Goal: Subscribe to service/newsletter

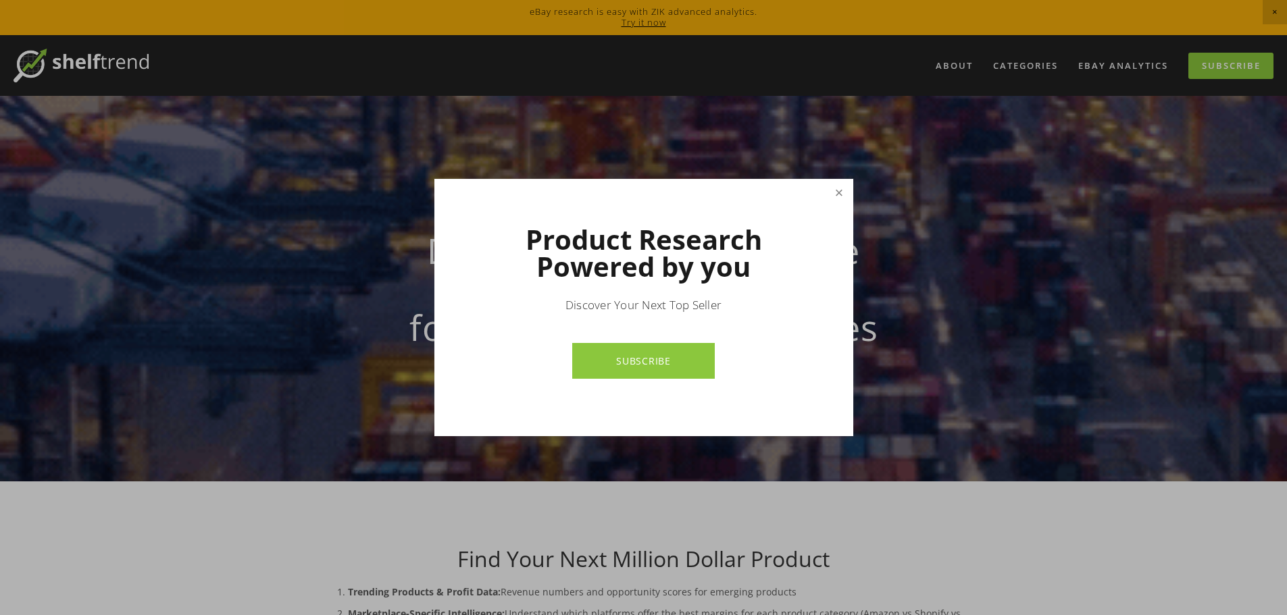
click at [836, 200] on link "Close" at bounding box center [839, 193] width 24 height 24
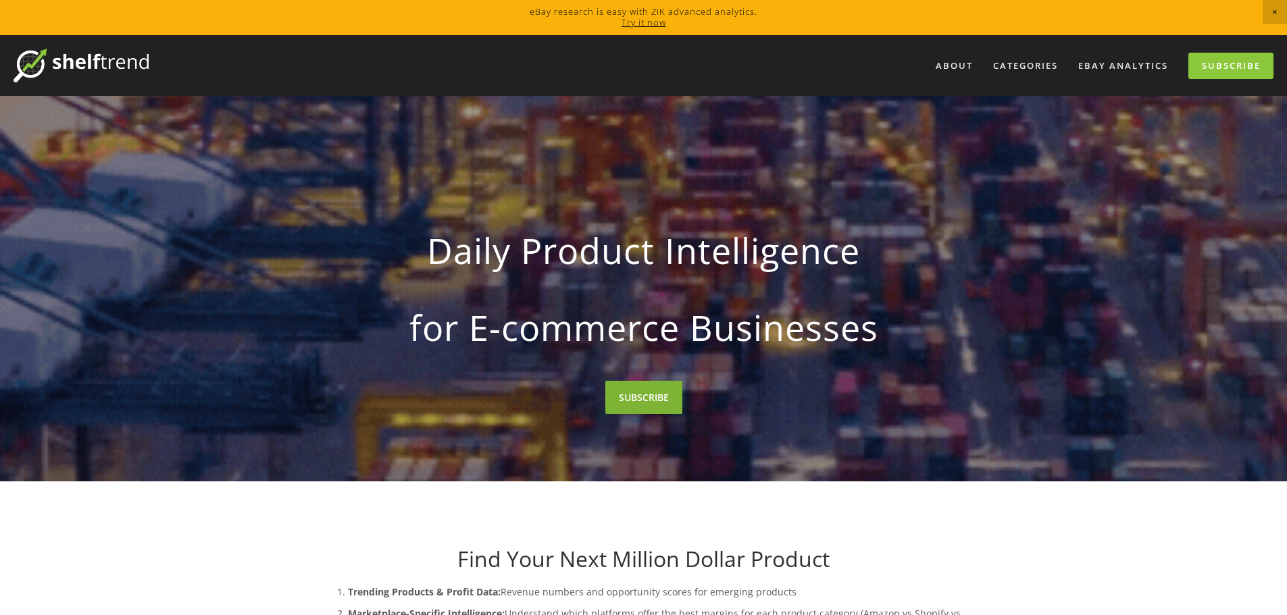
click at [673, 399] on link "SUBSCRIBE" at bounding box center [643, 397] width 77 height 33
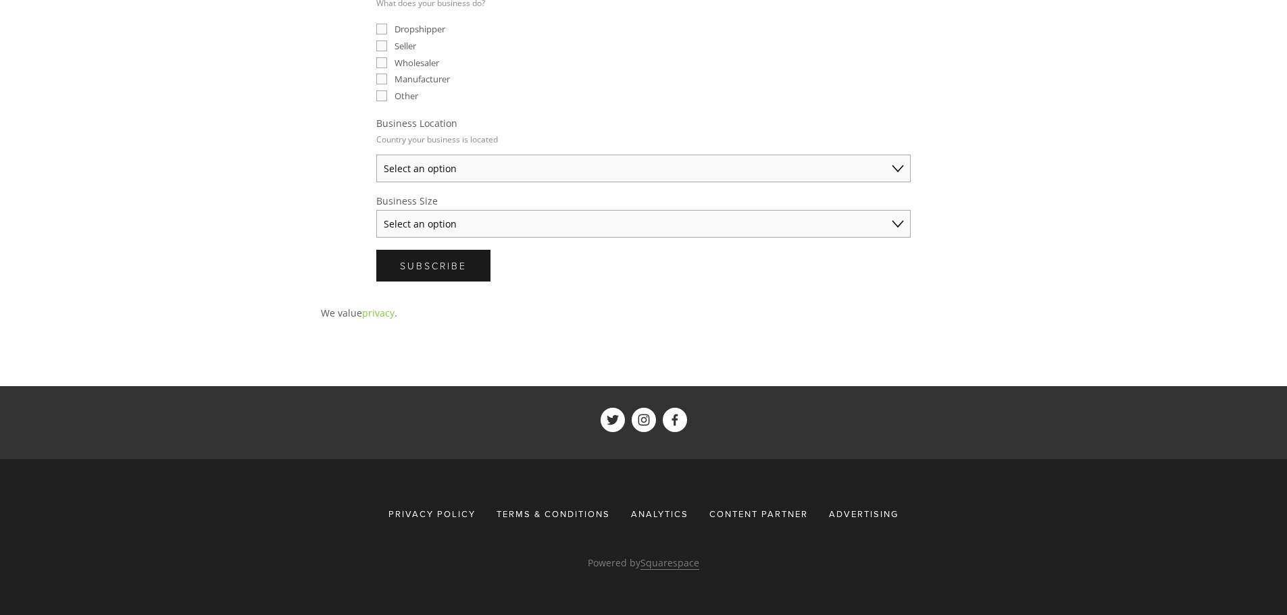
scroll to position [163, 0]
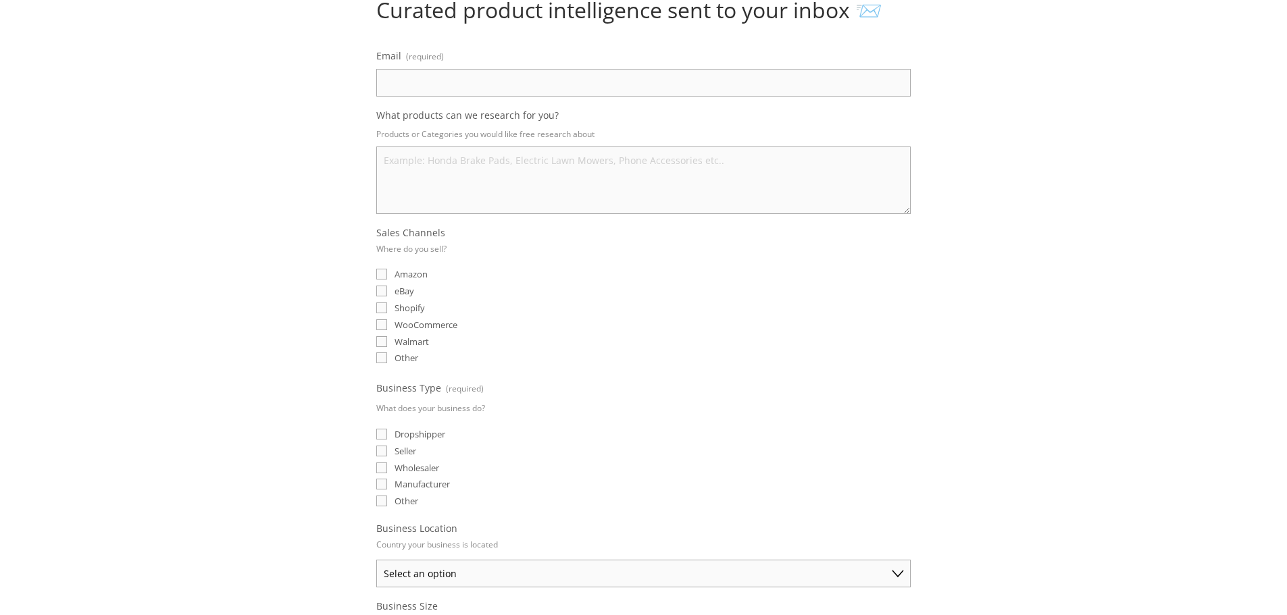
click at [461, 69] on input "Email (required)" at bounding box center [643, 83] width 534 height 28
click at [441, 91] on input "Email (required)" at bounding box center [643, 83] width 534 height 28
paste input "[EMAIL_ADDRESS][DOMAIN_NAME]"
type input "[EMAIL_ADDRESS][DOMAIN_NAME]"
click at [446, 179] on textarea "What products can we research for you?" at bounding box center [643, 181] width 534 height 68
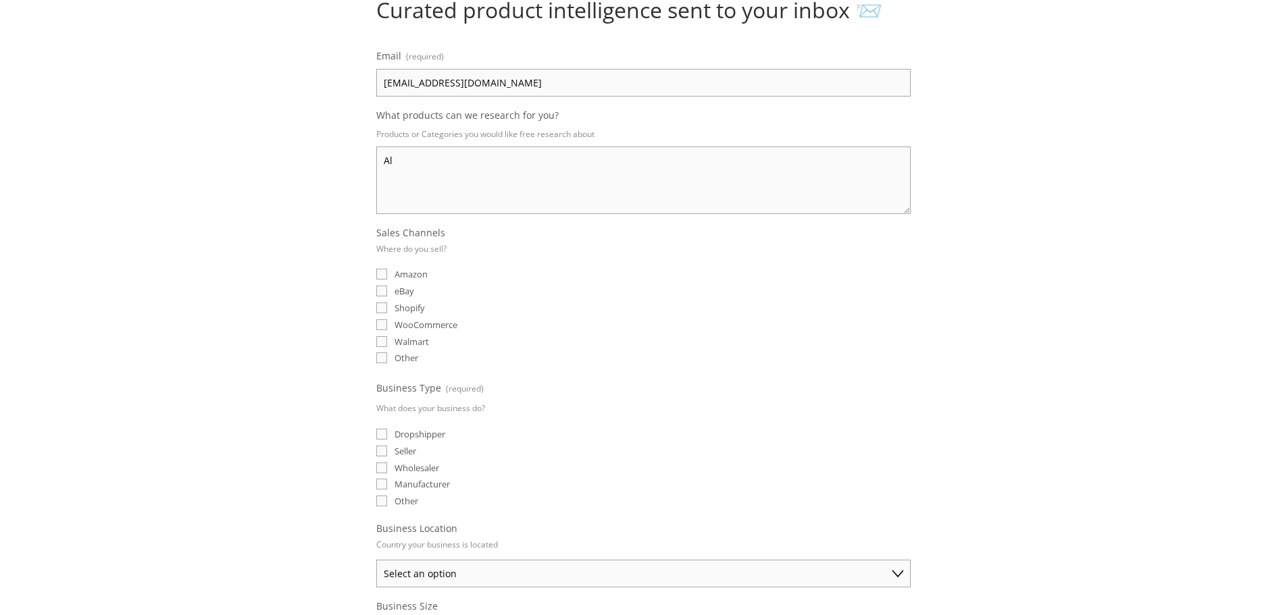
type textarea "A"
type textarea "Trendy and high selling"
click at [377, 290] on input "eBay" at bounding box center [381, 291] width 11 height 11
checkbox input "true"
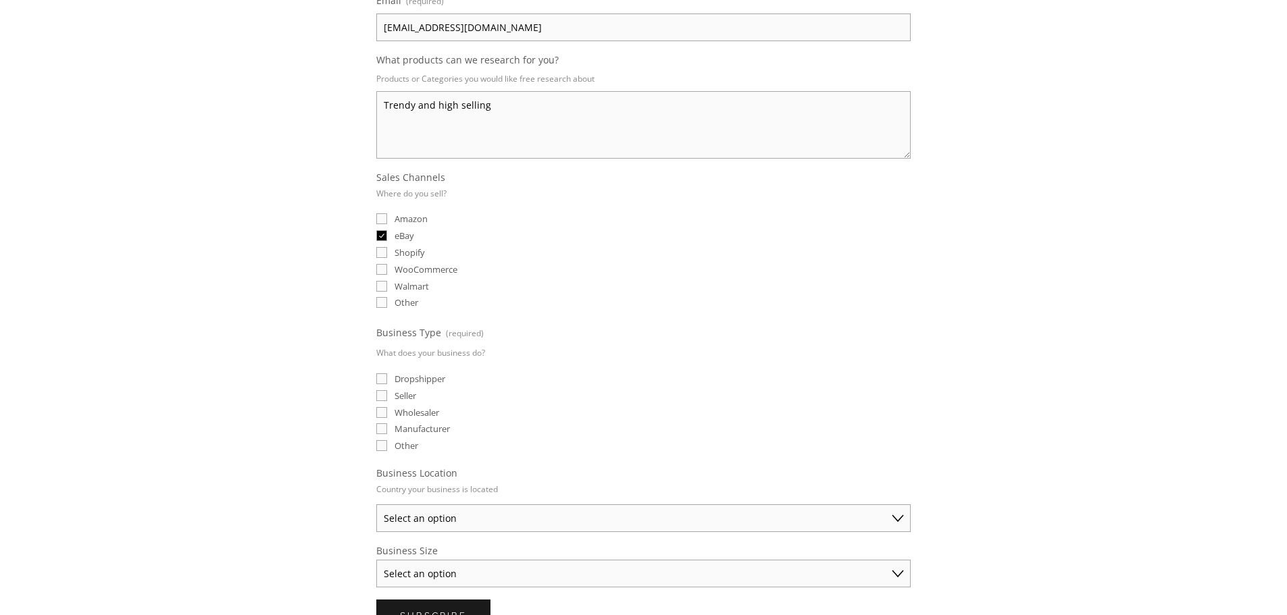
scroll to position [366, 0]
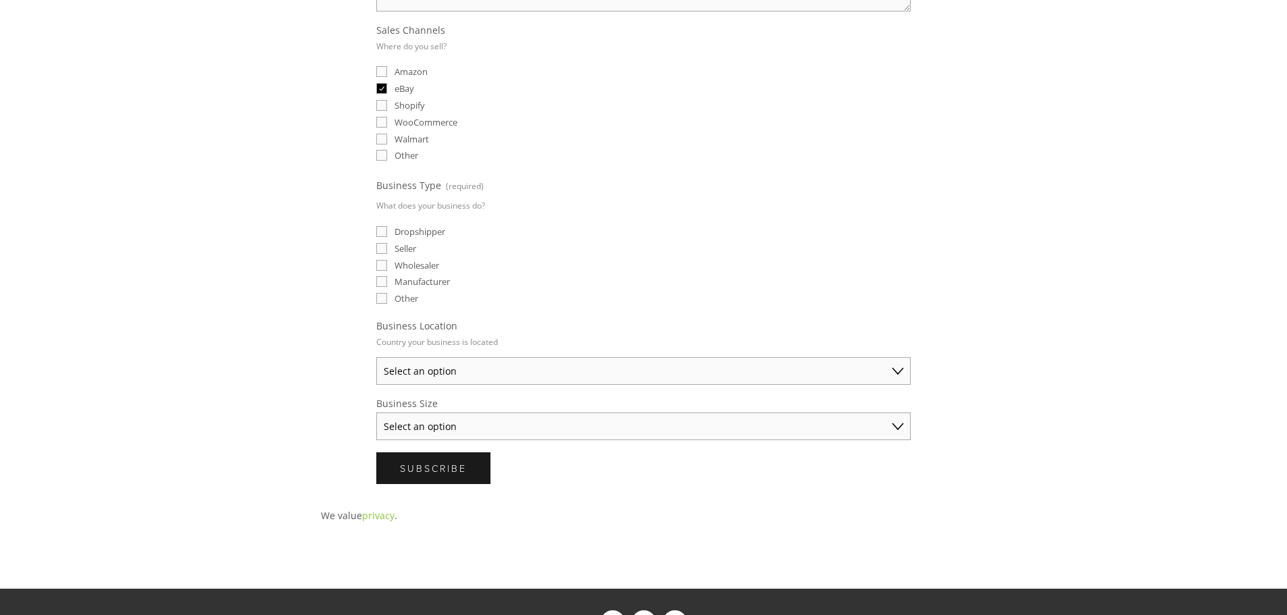
click at [382, 231] on input "Dropshipper" at bounding box center [381, 231] width 11 height 11
checkbox input "true"
click at [450, 369] on select "Select an option [GEOGRAPHIC_DATA] [GEOGRAPHIC_DATA] [GEOGRAPHIC_DATA] [GEOGRAP…" at bounding box center [643, 371] width 534 height 28
select select "[GEOGRAPHIC_DATA]"
click at [376, 357] on select "Select an option [GEOGRAPHIC_DATA] [GEOGRAPHIC_DATA] [GEOGRAPHIC_DATA] [GEOGRAP…" at bounding box center [643, 371] width 534 height 28
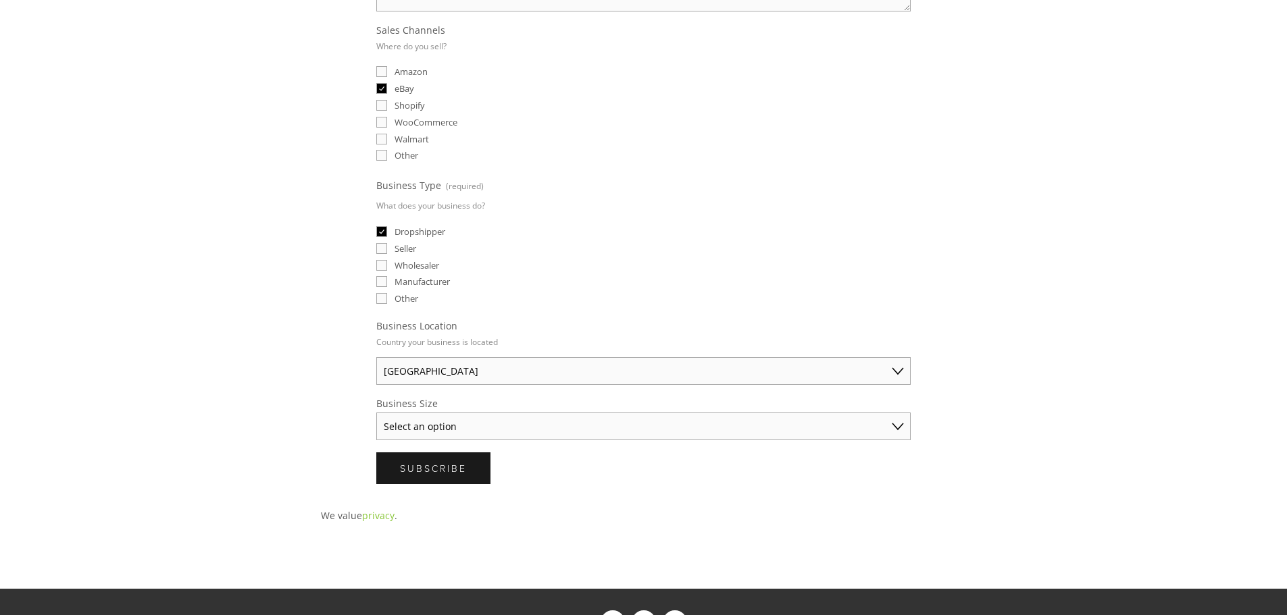
click at [444, 416] on select "Select an option Solo Merchant (under $50K annual sales) Small Business ($50K -…" at bounding box center [643, 427] width 534 height 28
select select "Solo Merchant (under $50K annual sales)"
click at [376, 413] on select "Select an option Solo Merchant (under $50K annual sales) Small Business ($50K -…" at bounding box center [643, 427] width 534 height 28
click at [476, 474] on button "Subscribe Subscribe" at bounding box center [433, 469] width 114 height 32
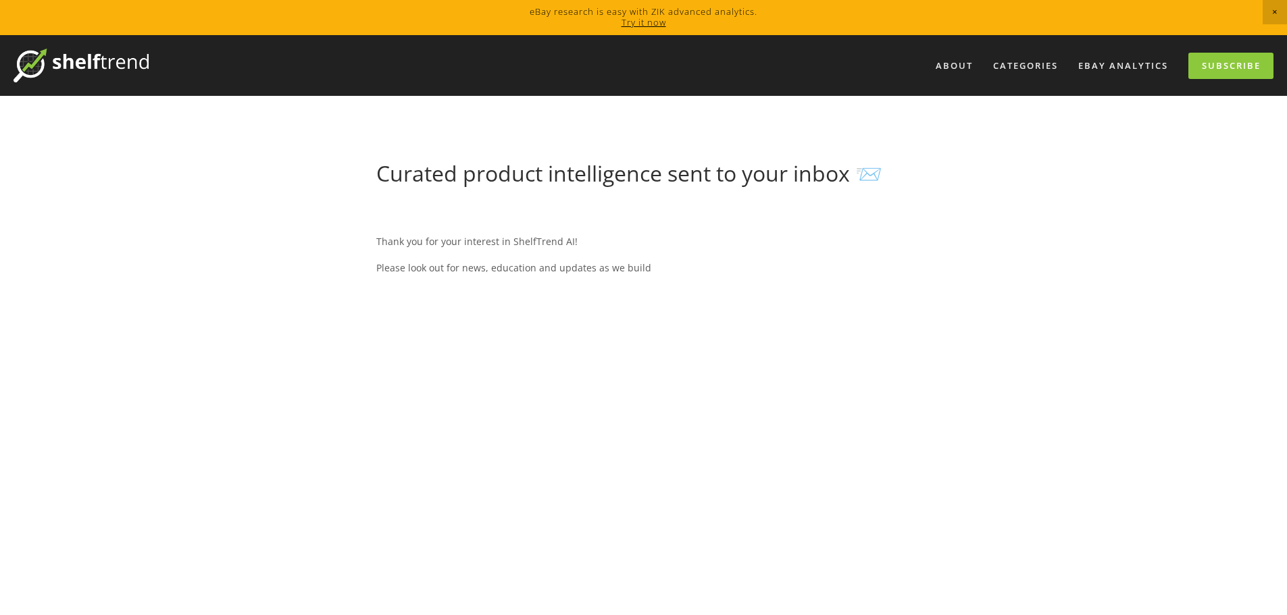
click at [79, 63] on img at bounding box center [81, 66] width 135 height 34
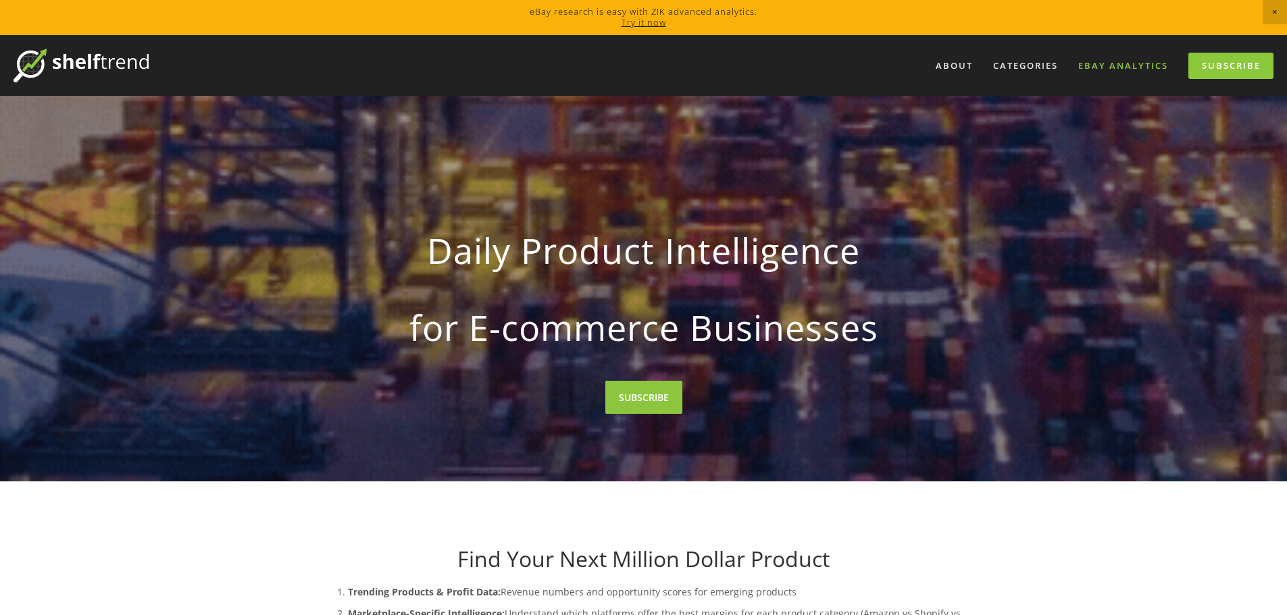
click at [1125, 68] on link "eBay Analytics" at bounding box center [1122, 66] width 107 height 22
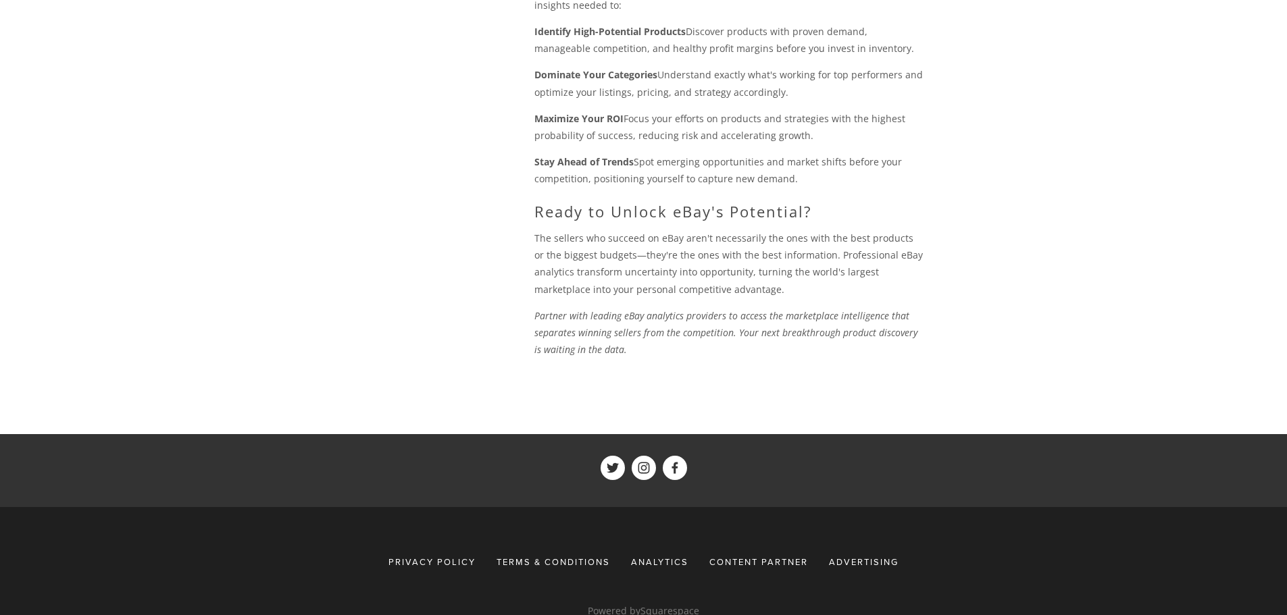
scroll to position [1523, 0]
